Goal: Task Accomplishment & Management: Manage account settings

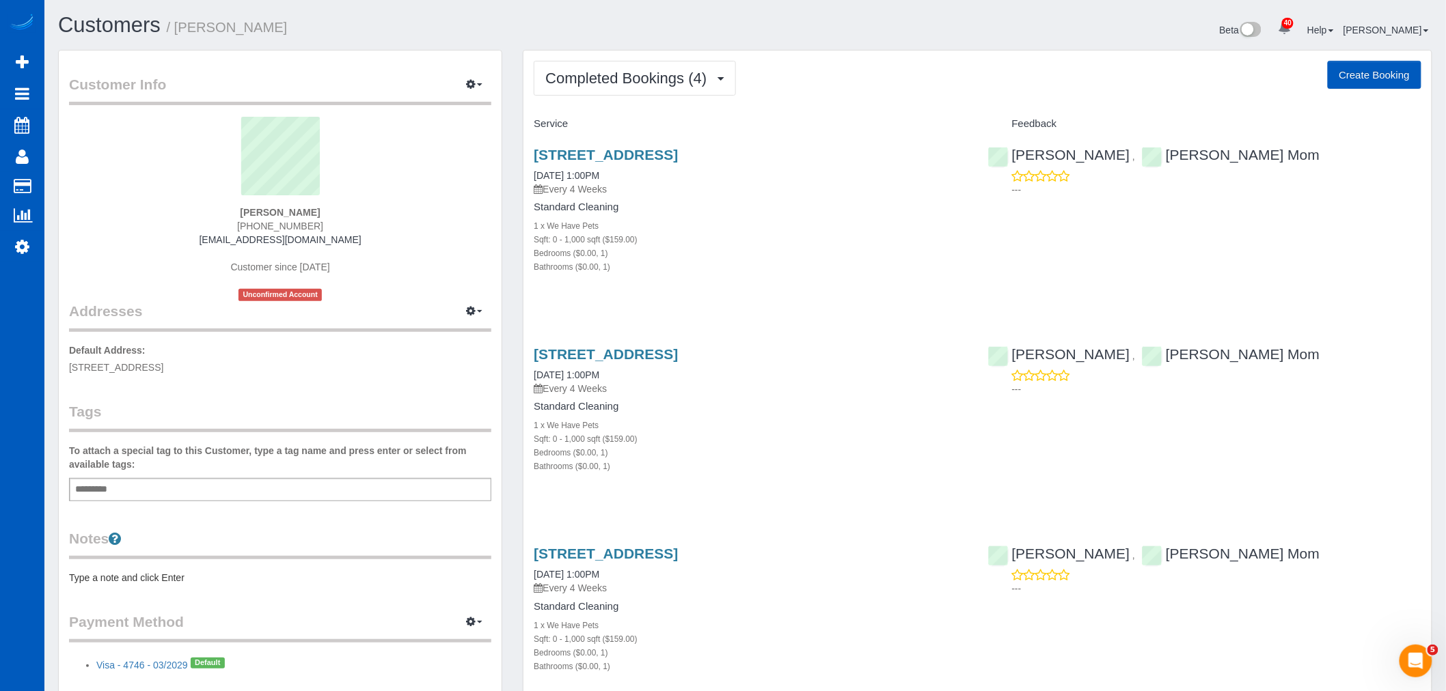
drag, startPoint x: 214, startPoint y: 237, endPoint x: 369, endPoint y: 243, distance: 155.2
click at [369, 243] on div "[PERSON_NAME] [PHONE_NUMBER] [EMAIL_ADDRESS][DOMAIN_NAME] Customer since [DATE]…" at bounding box center [280, 209] width 422 height 184
copy link "marlena3605@gmail.com"
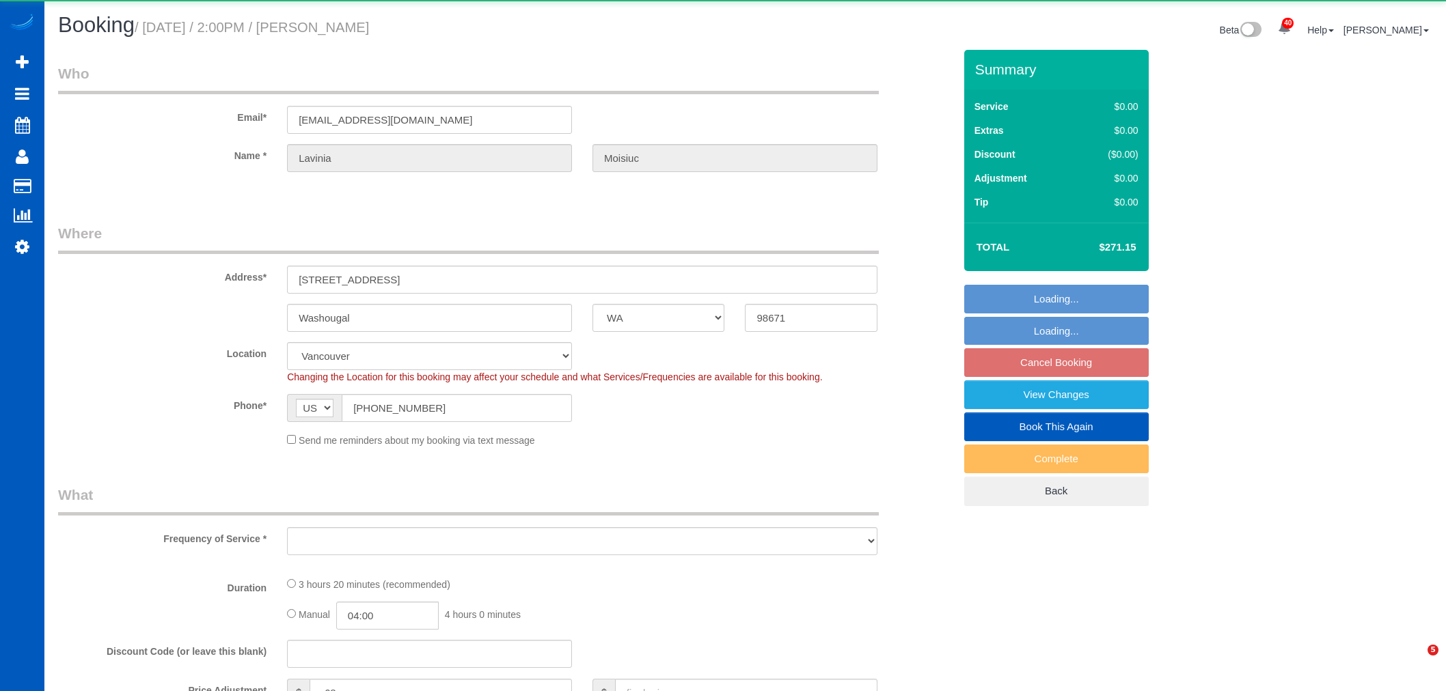
select select "WA"
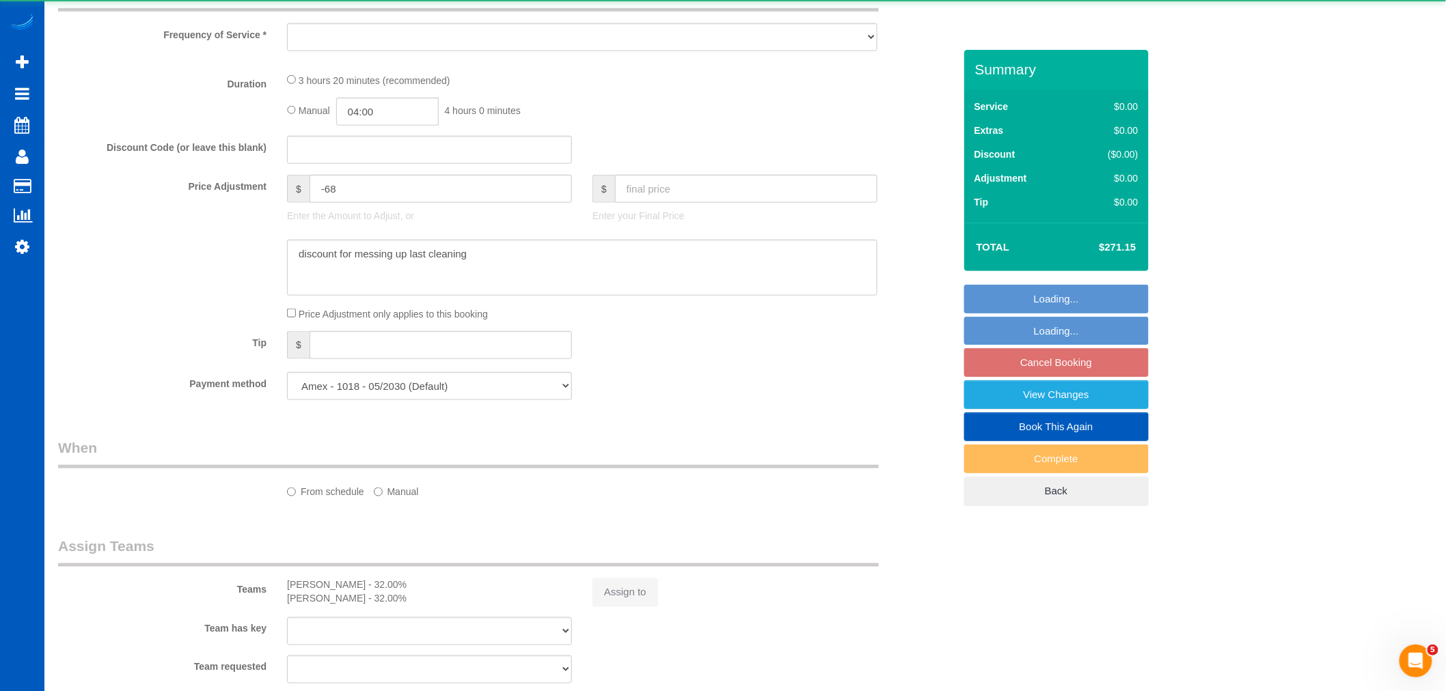
select select "object:3841"
select select "199"
select select "spot19"
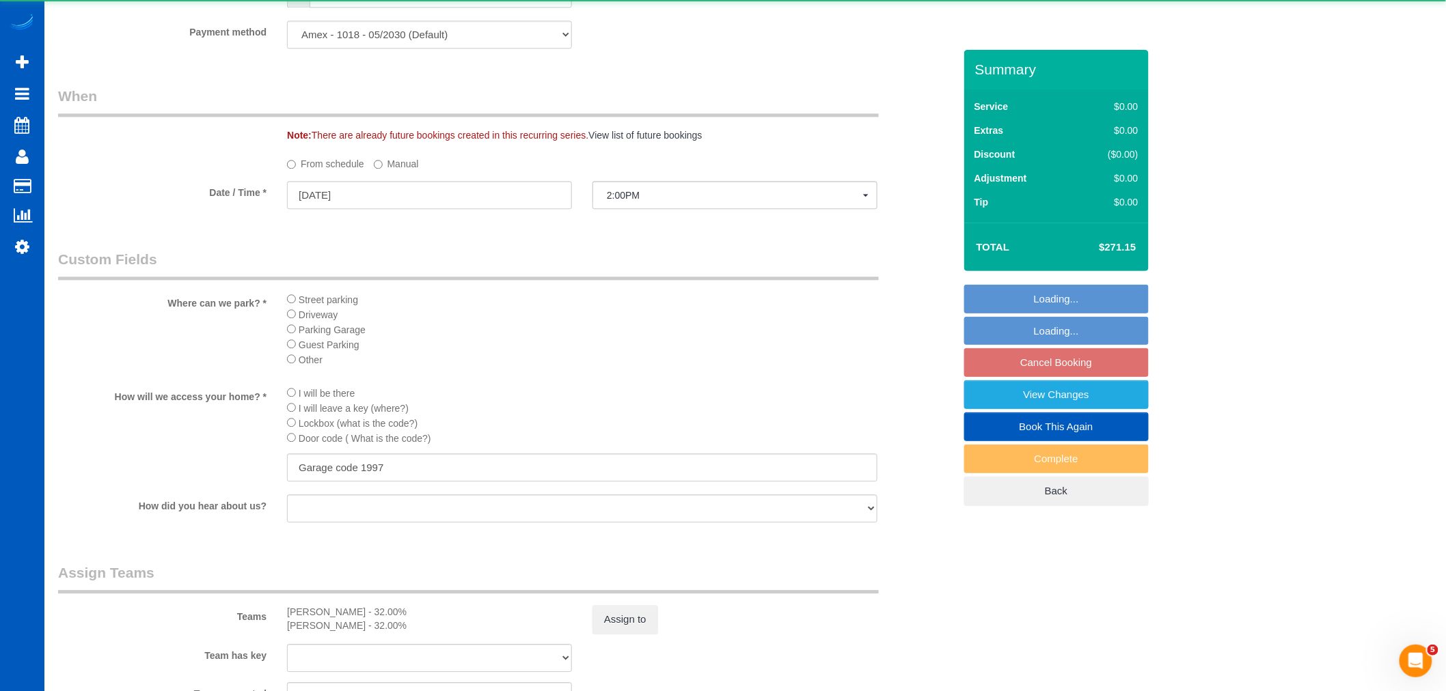
select select "3501"
select select "5"
select select "4"
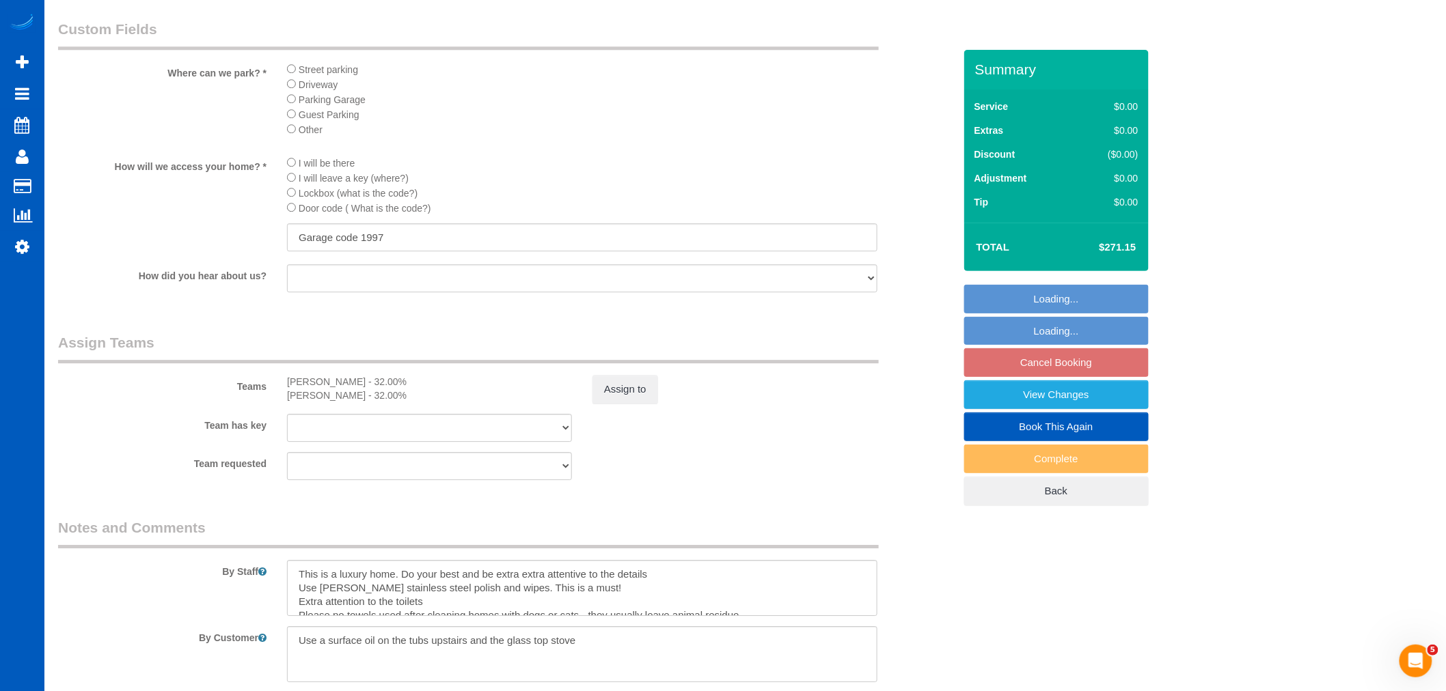
scroll to position [1731, 0]
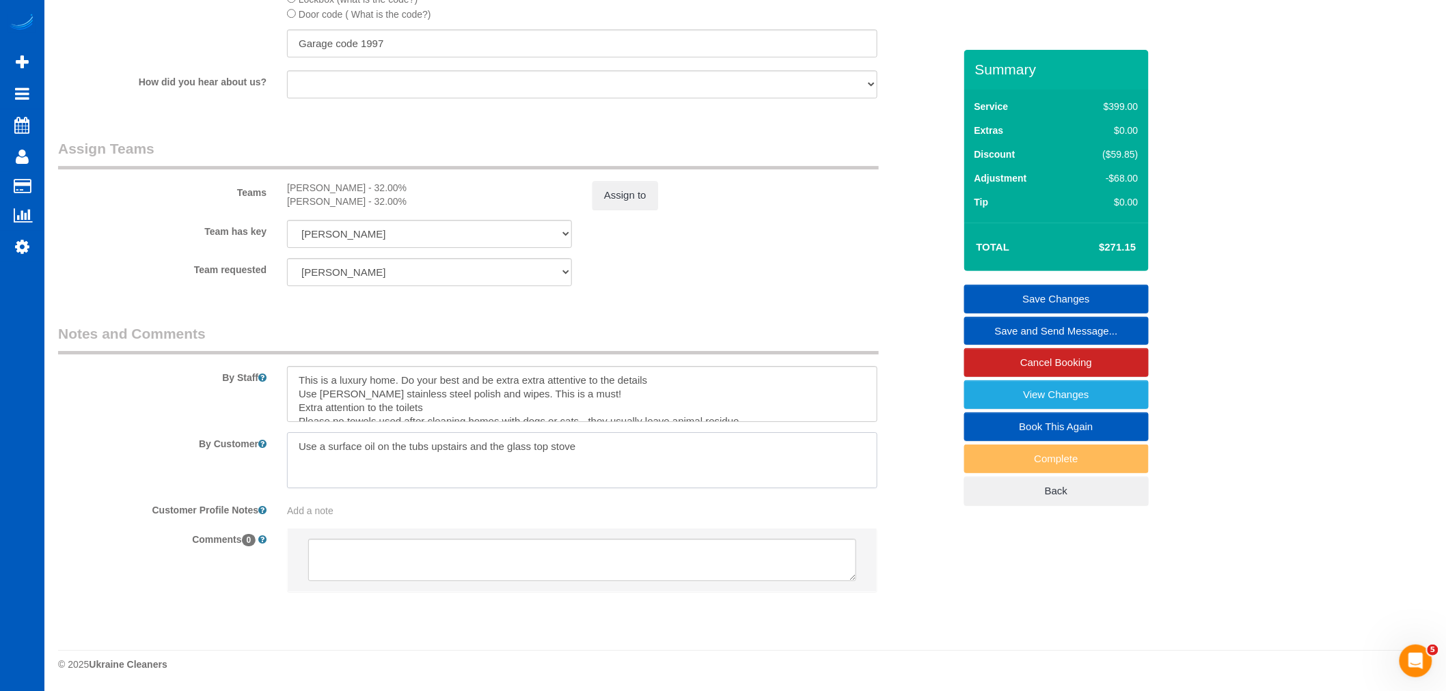
click at [603, 445] on textarea at bounding box center [582, 461] width 590 height 56
type textarea "Use a surface oil on the tubs upstairs and the glass top stove Please rinse the…"
click at [1039, 307] on link "Save Changes" at bounding box center [1056, 299] width 184 height 29
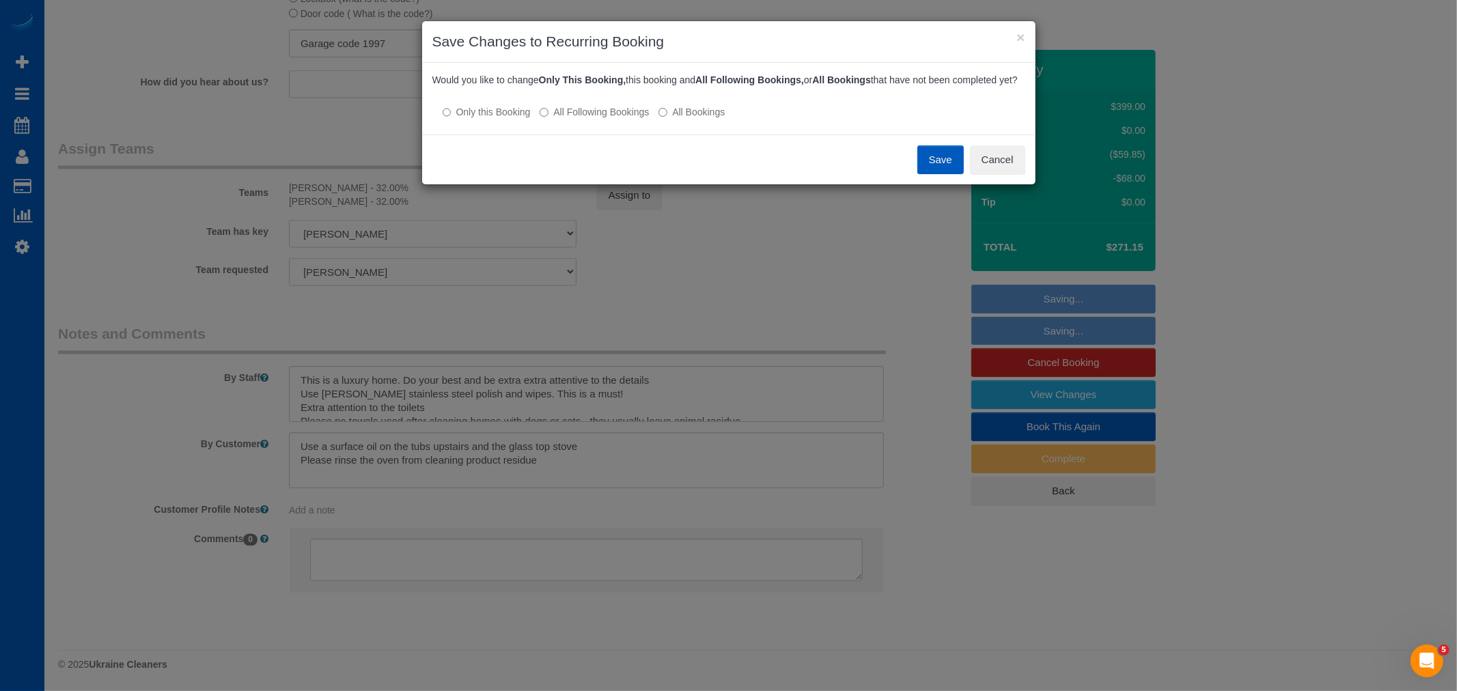
click at [924, 174] on button "Save" at bounding box center [941, 160] width 46 height 29
